Goal: Transaction & Acquisition: Download file/media

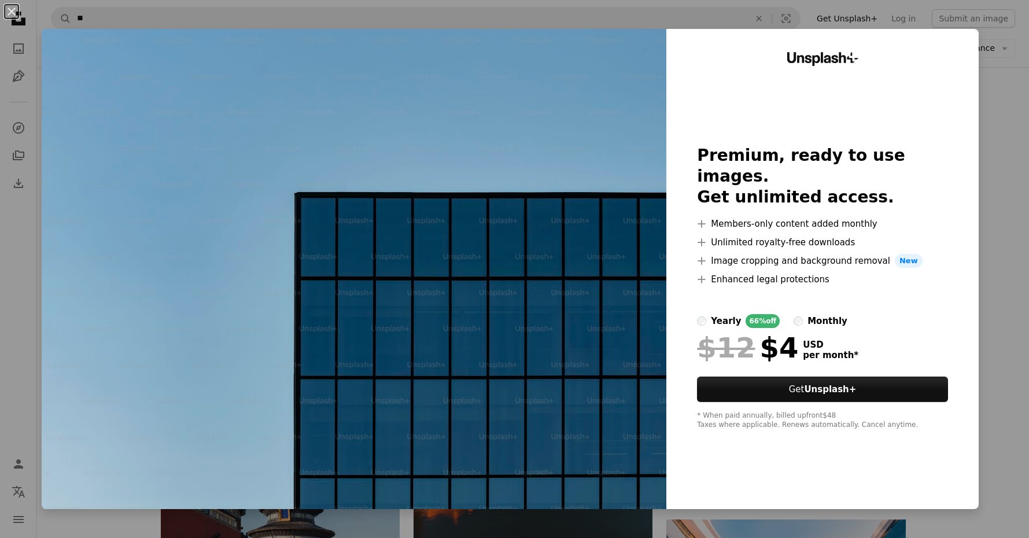
scroll to position [1884, 0]
click at [616, 274] on img at bounding box center [354, 269] width 624 height 480
click at [14, 17] on button "An X shape" at bounding box center [12, 12] width 14 height 14
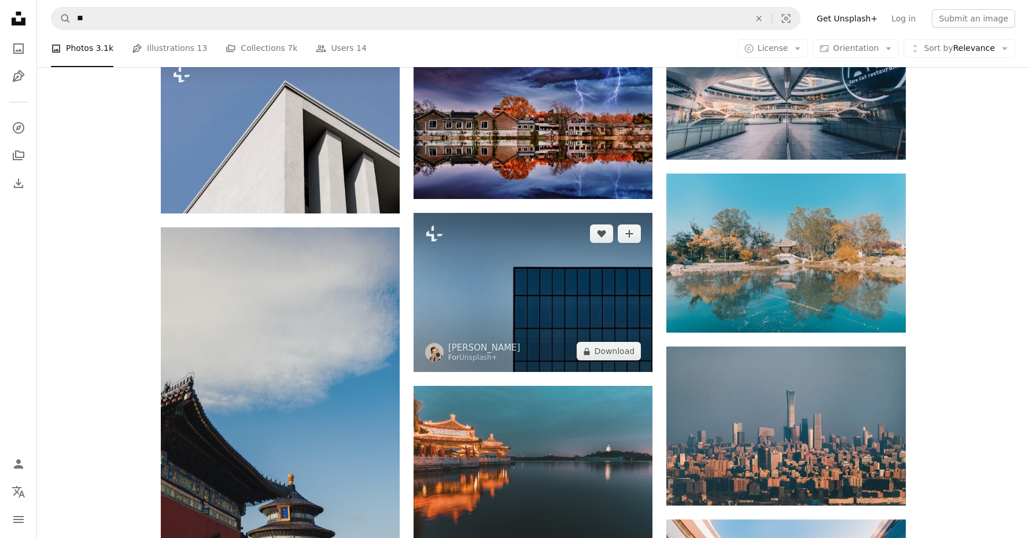
click at [529, 268] on img at bounding box center [532, 292] width 239 height 159
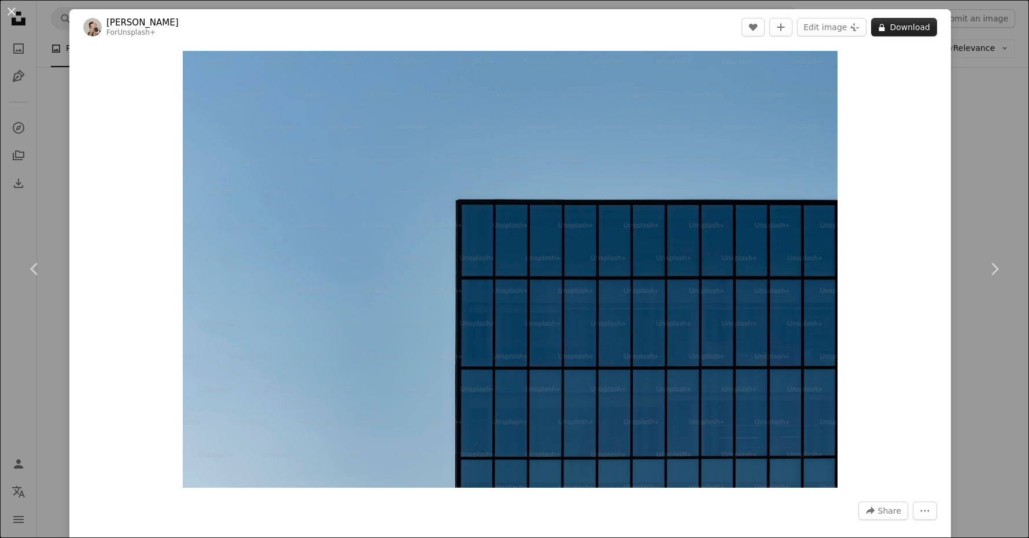
click at [900, 27] on button "A lock Download" at bounding box center [904, 27] width 66 height 19
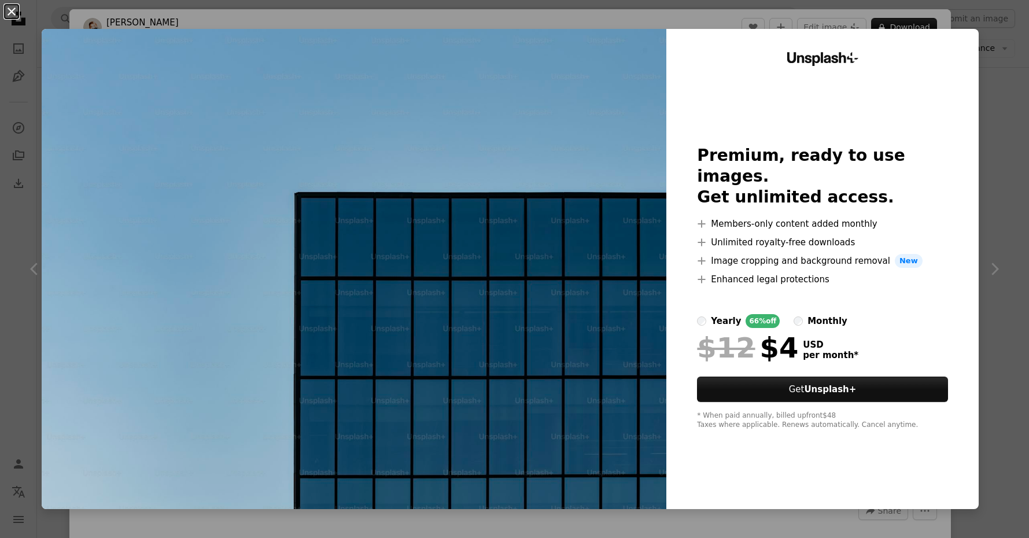
click at [12, 14] on button "An X shape" at bounding box center [12, 12] width 14 height 14
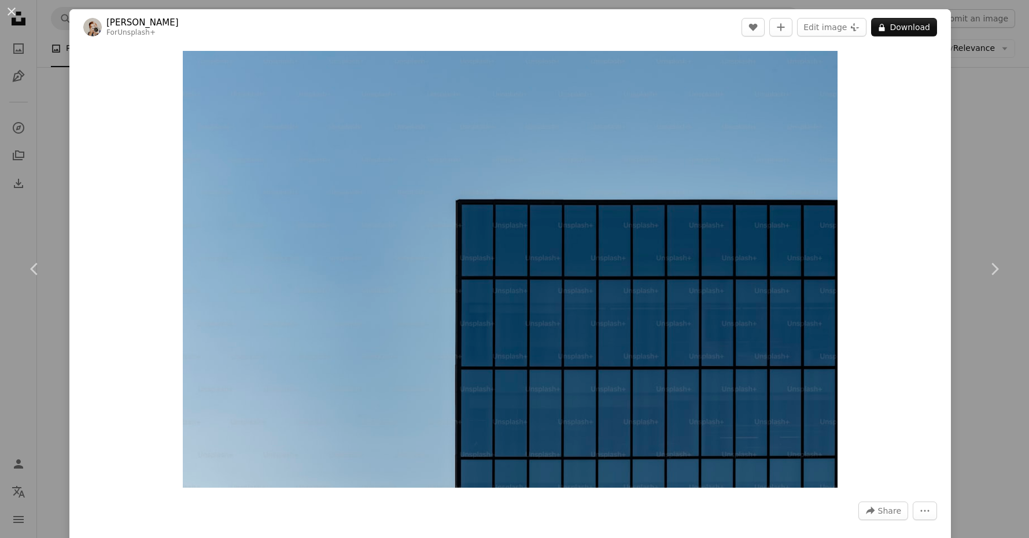
click at [16, 11] on button "An X shape" at bounding box center [12, 12] width 14 height 14
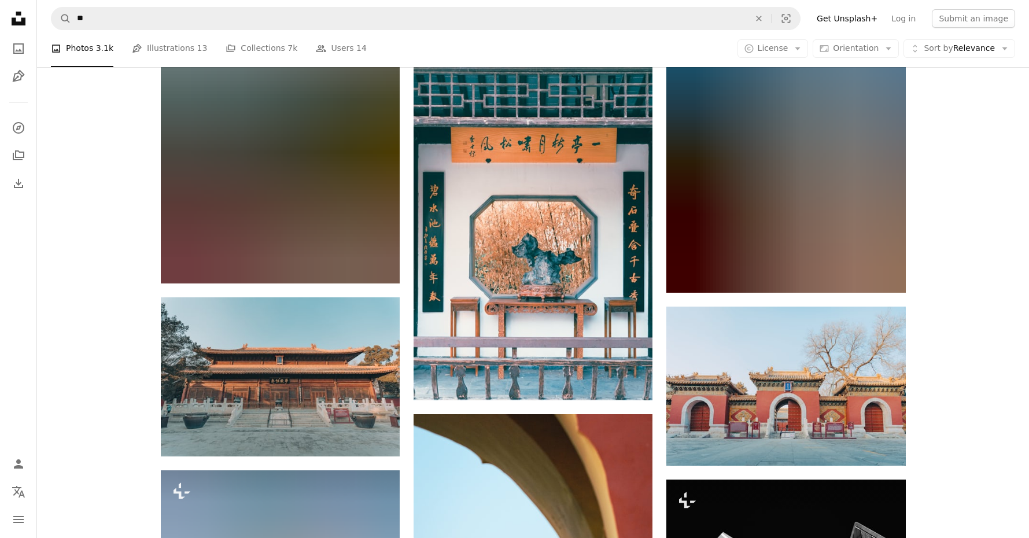
scroll to position [6692, 0]
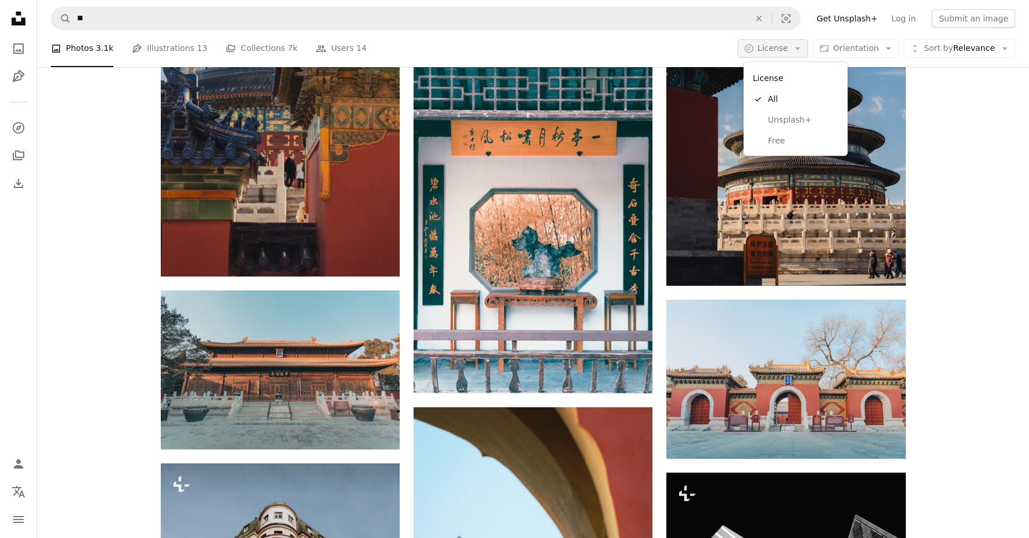
click at [797, 46] on icon "Arrow down" at bounding box center [797, 48] width 10 height 10
click at [784, 142] on span "Free" at bounding box center [803, 141] width 71 height 12
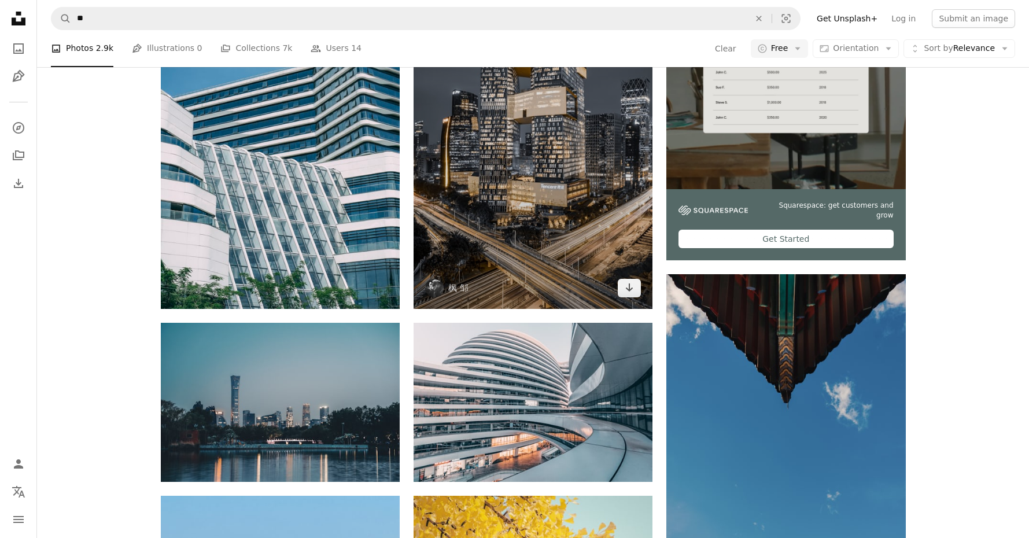
scroll to position [347, 1]
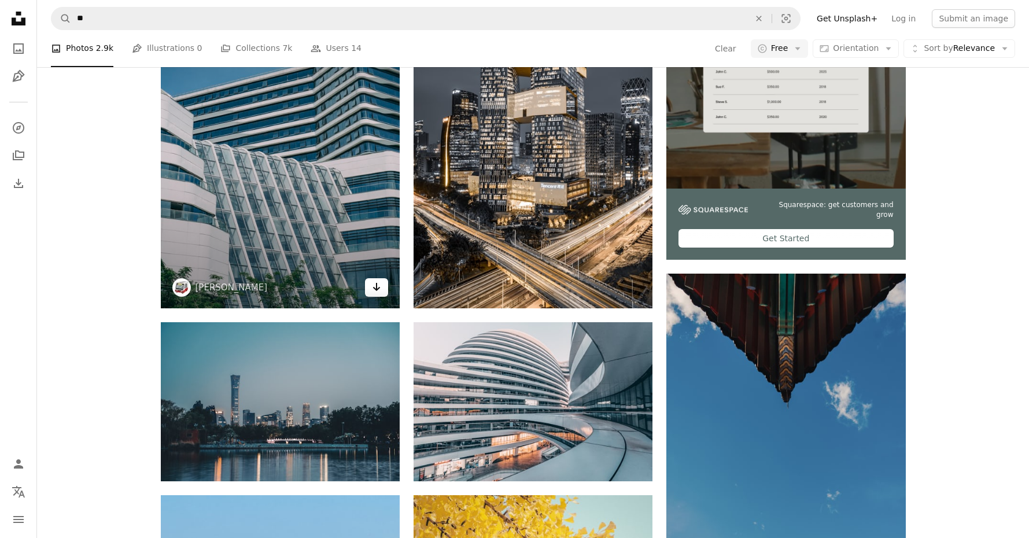
click at [374, 286] on icon "Download" at bounding box center [377, 287] width 8 height 8
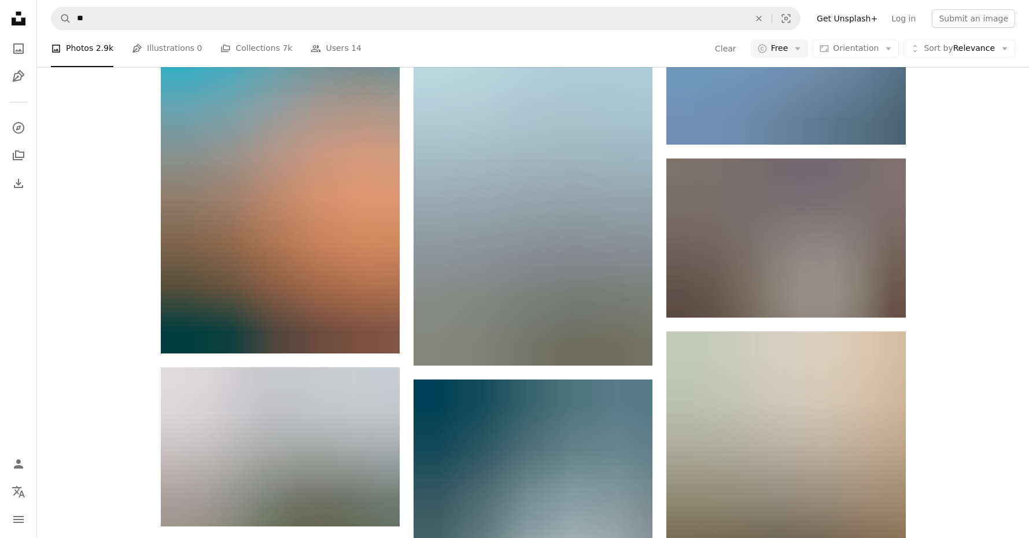
scroll to position [15043, 0]
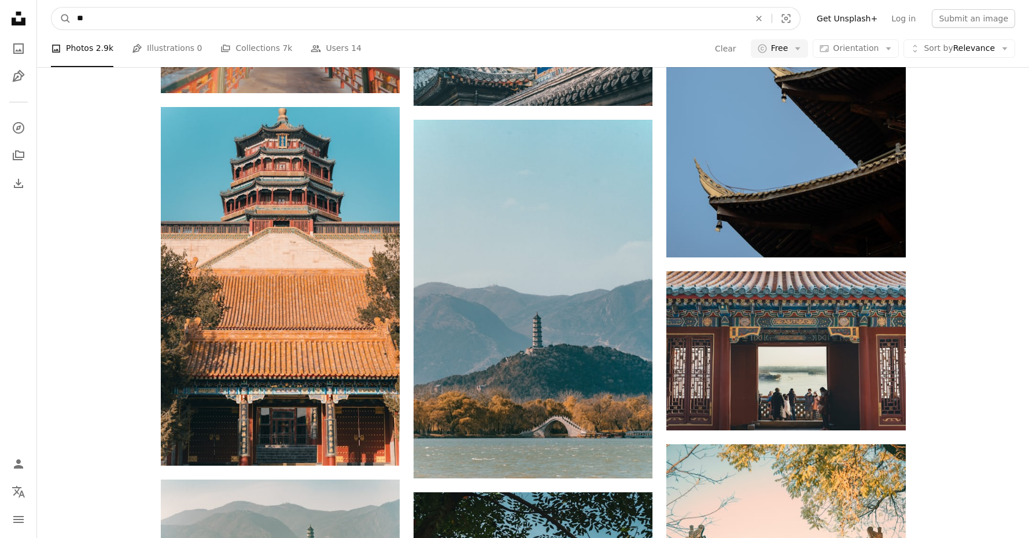
drag, startPoint x: 329, startPoint y: 18, endPoint x: 280, endPoint y: 17, distance: 49.2
click at [328, 18] on input "**" at bounding box center [408, 19] width 675 height 22
type input "*"
type input "**"
click at [61, 19] on button "A magnifying glass" at bounding box center [61, 19] width 20 height 22
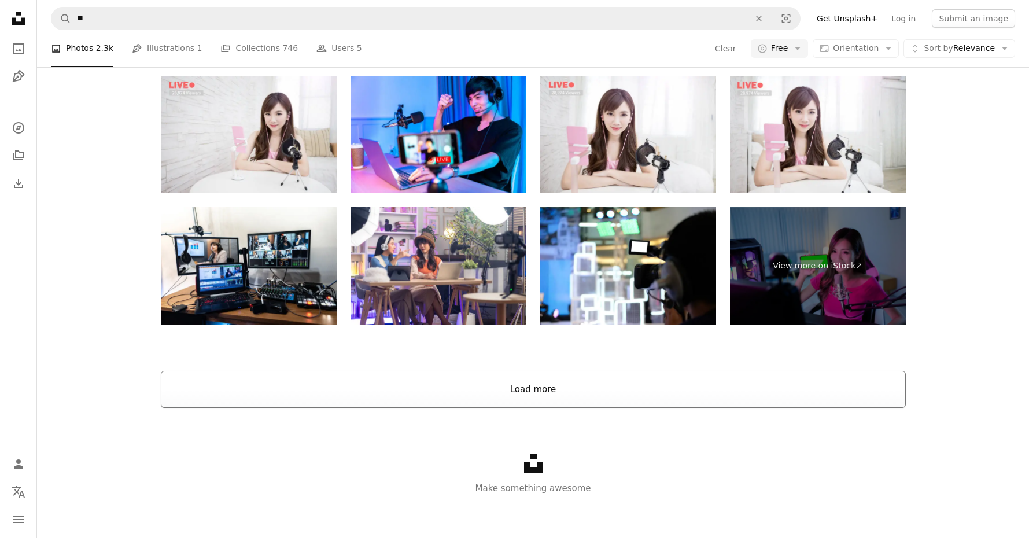
click at [520, 390] on button "Load more" at bounding box center [533, 389] width 745 height 37
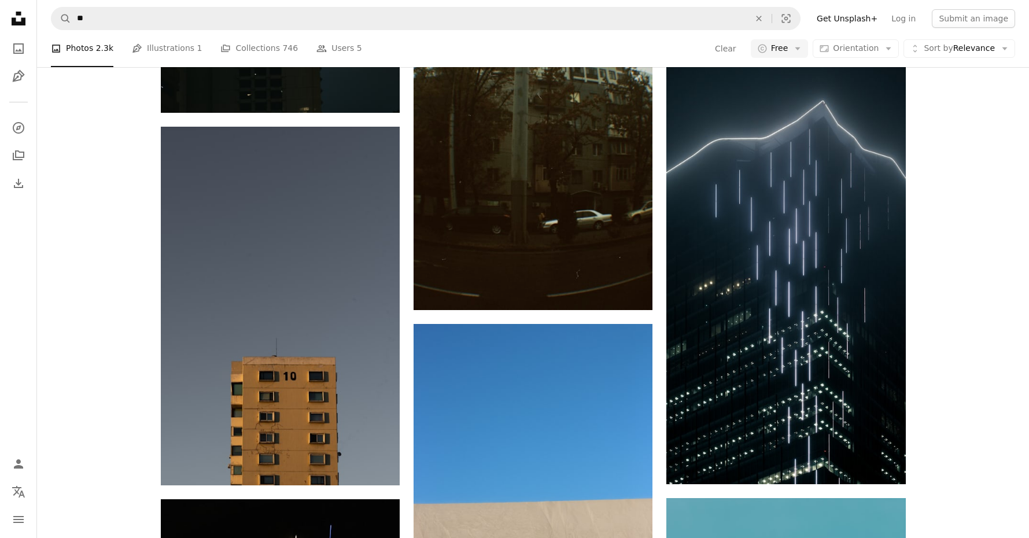
scroll to position [6322, 0]
